Goal: Transaction & Acquisition: Obtain resource

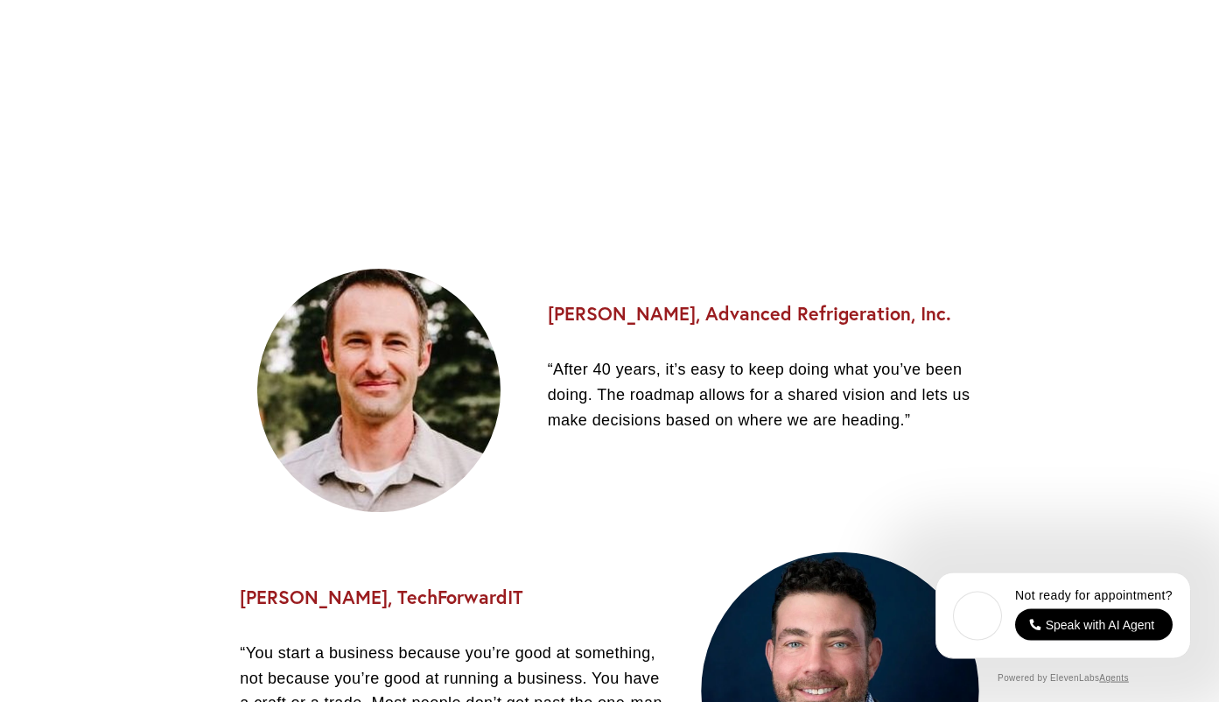
scroll to position [2049, 0]
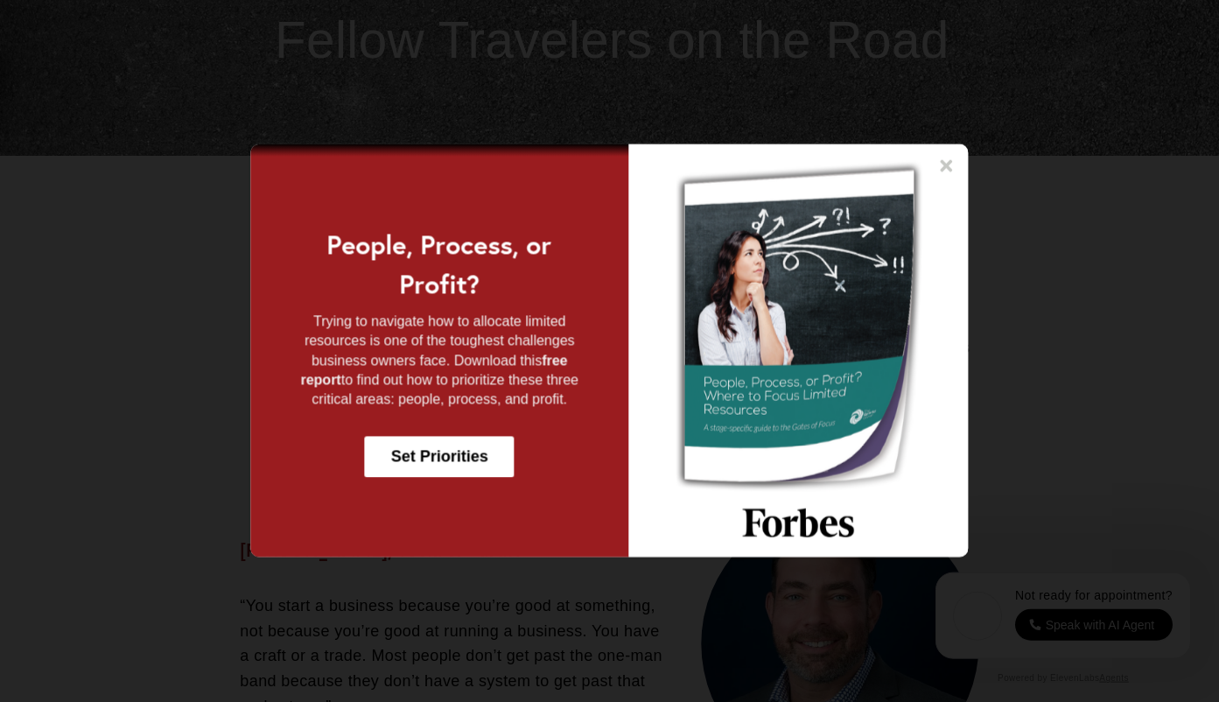
click at [947, 165] on icon at bounding box center [947, 166] width 12 height 12
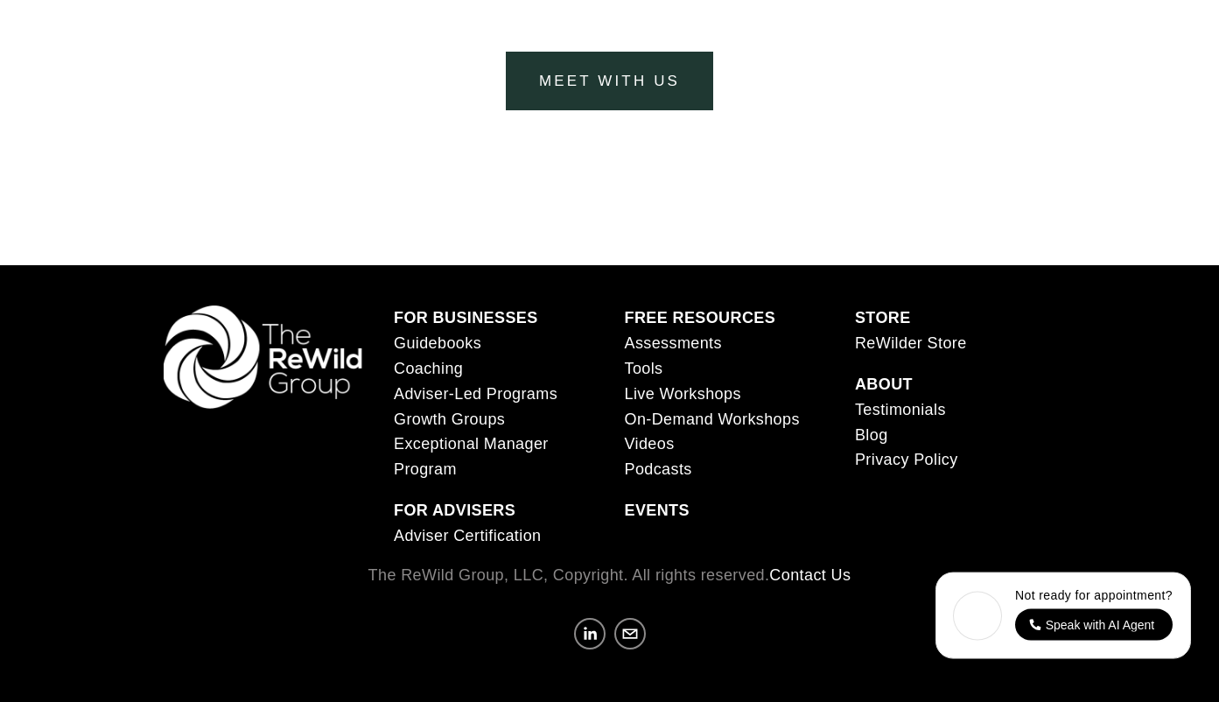
scroll to position [6912, 0]
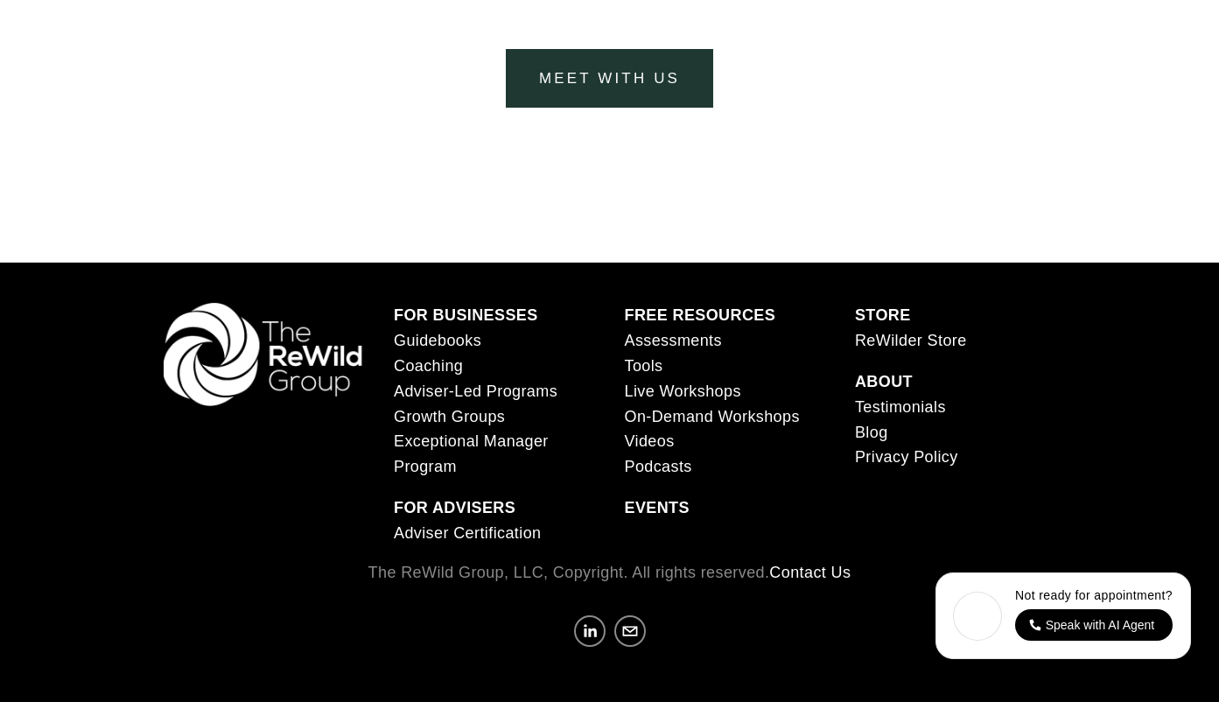
click at [648, 369] on link "Tools" at bounding box center [643, 366] width 39 height 25
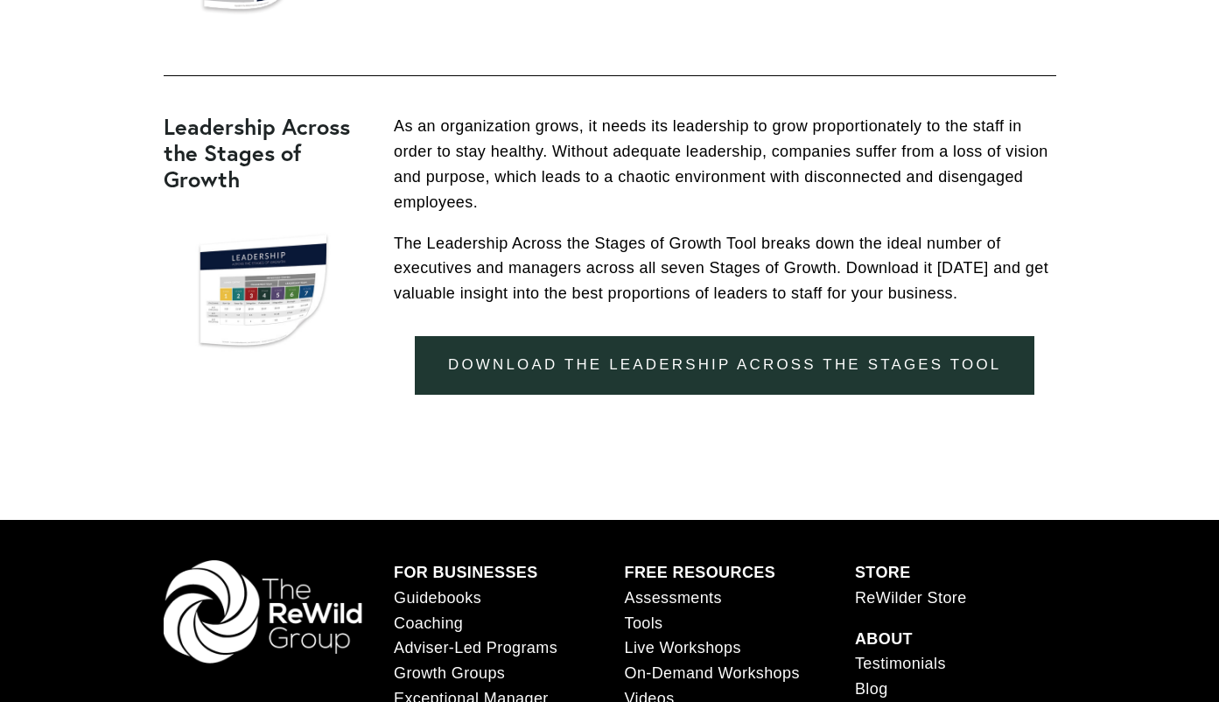
scroll to position [1783, 0]
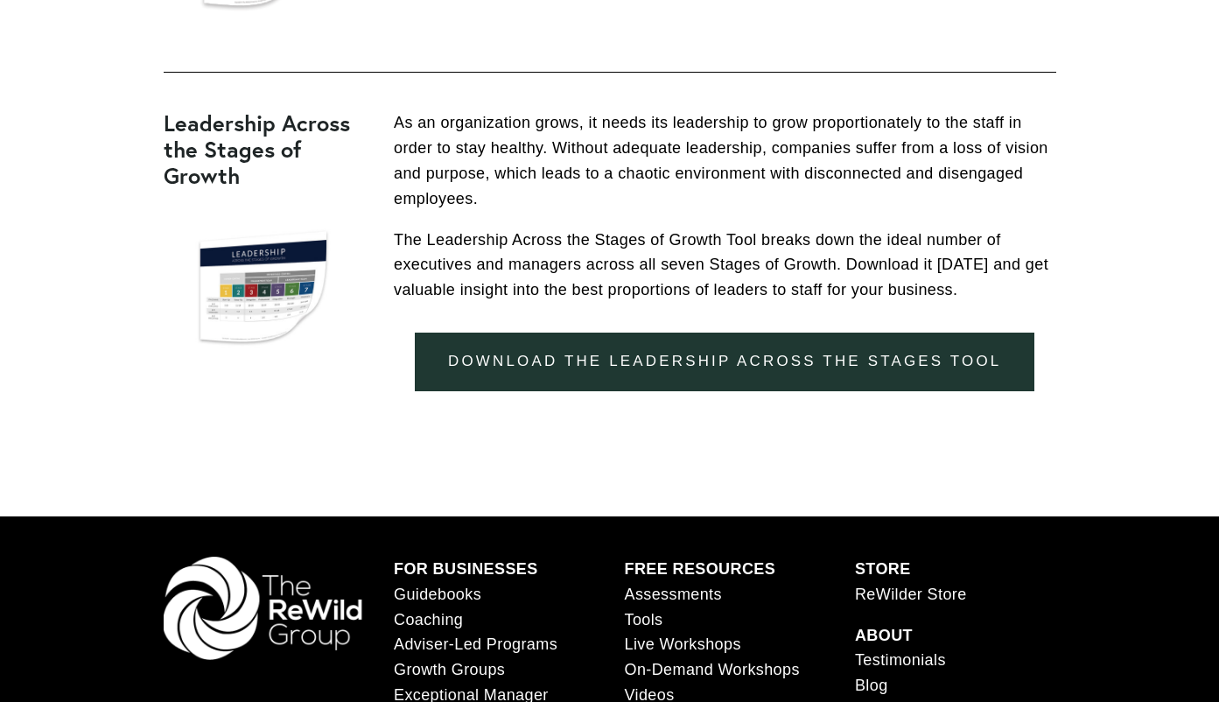
click at [920, 358] on link "download the leadership across the stages tool" at bounding box center [725, 362] width 620 height 59
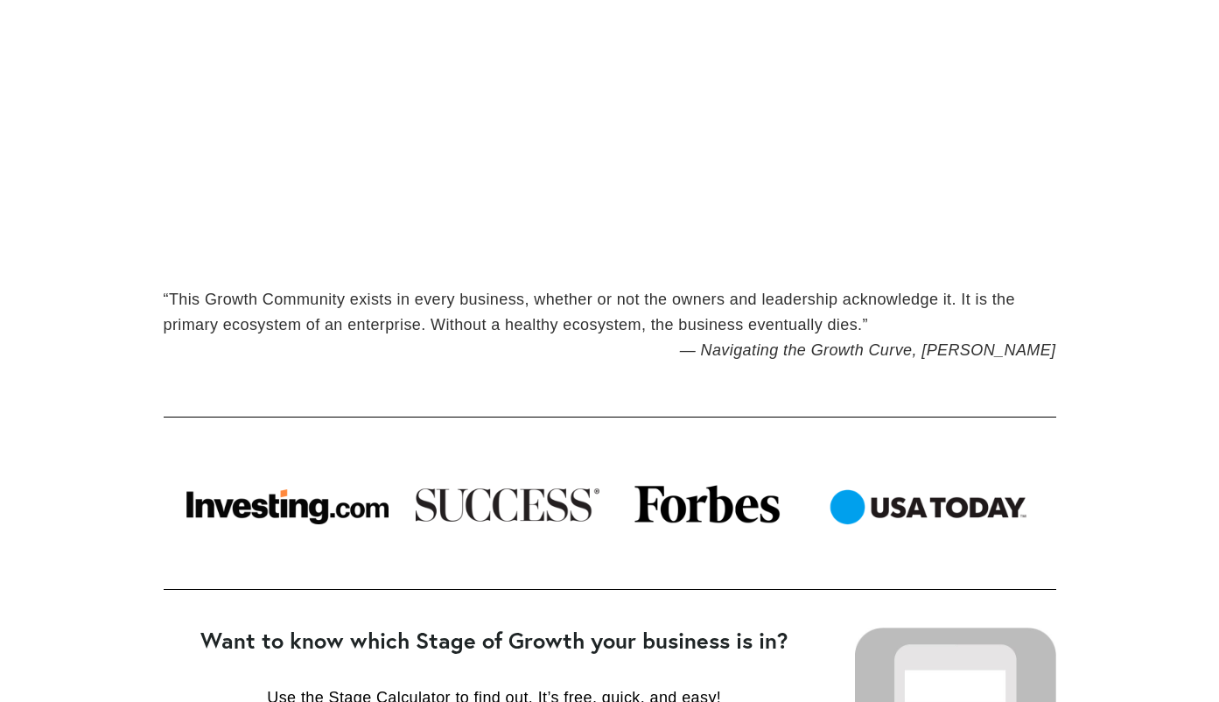
scroll to position [875, 0]
